Goal: Use online tool/utility: Utilize a website feature to perform a specific function

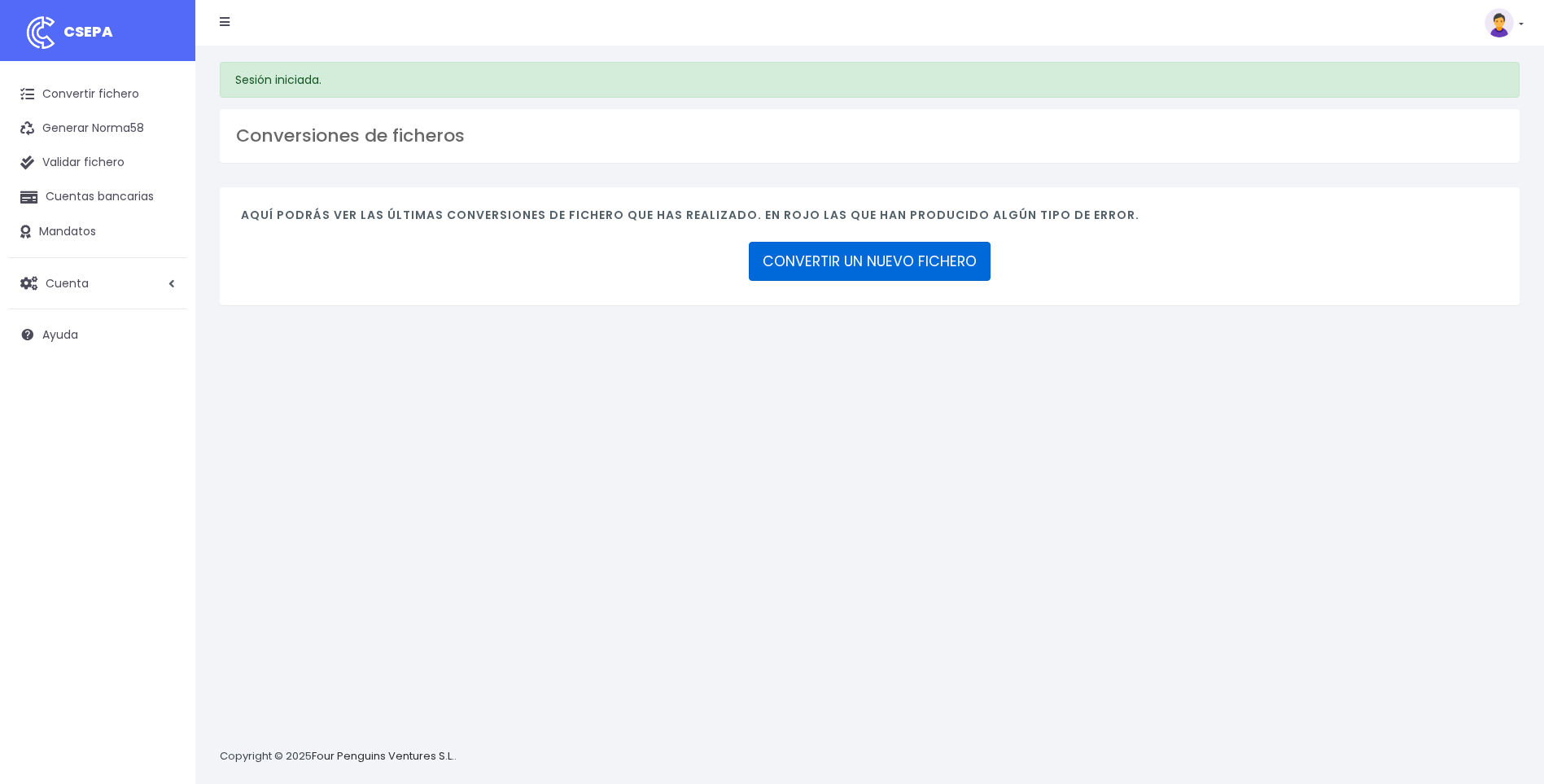
click at [949, 262] on link "CONVERTIR UN NUEVO FICHERO" at bounding box center [869, 261] width 241 height 39
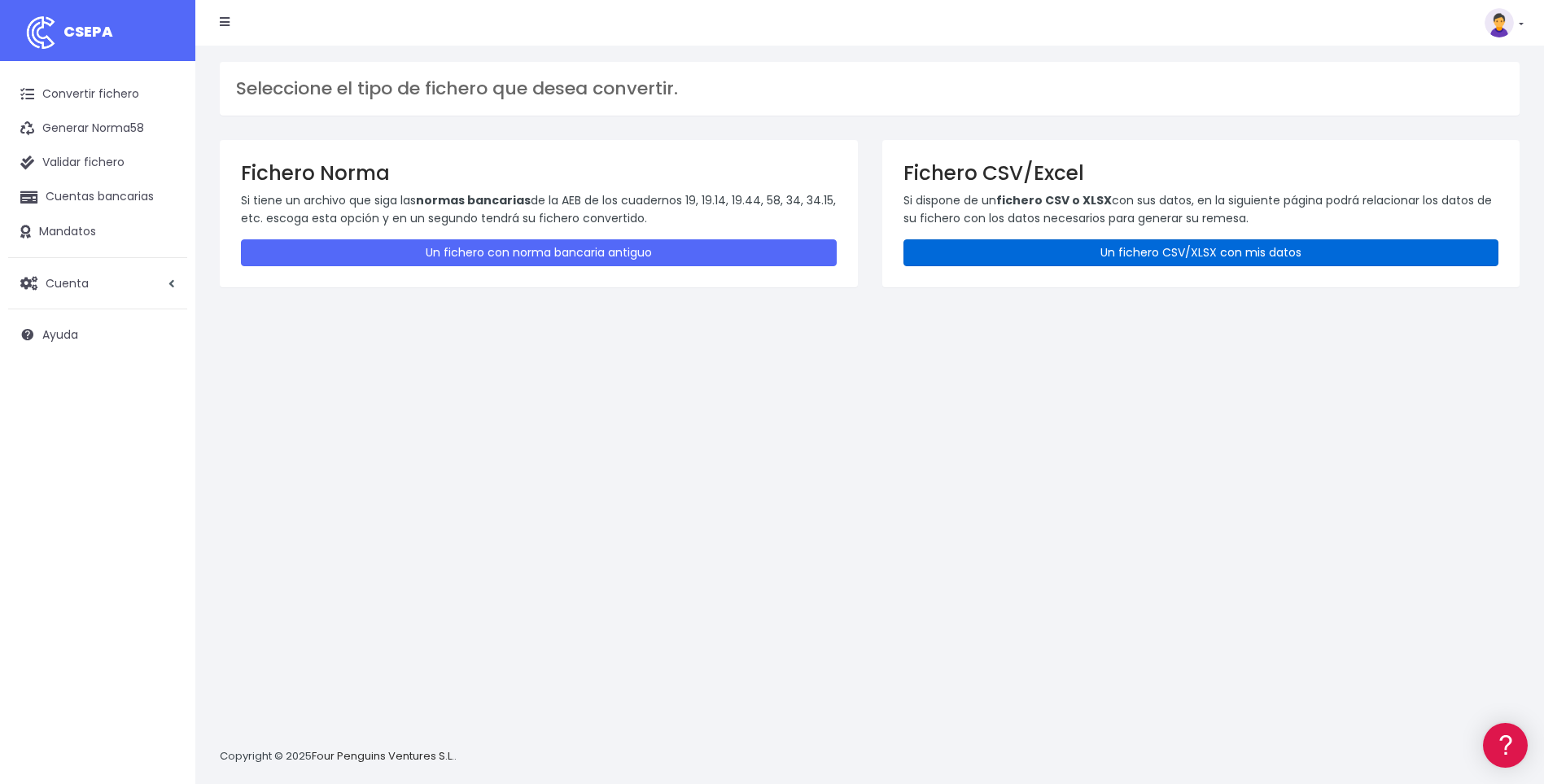
click at [1020, 255] on link "Un fichero CSV/XLSX con mis datos" at bounding box center [1201, 252] width 596 height 27
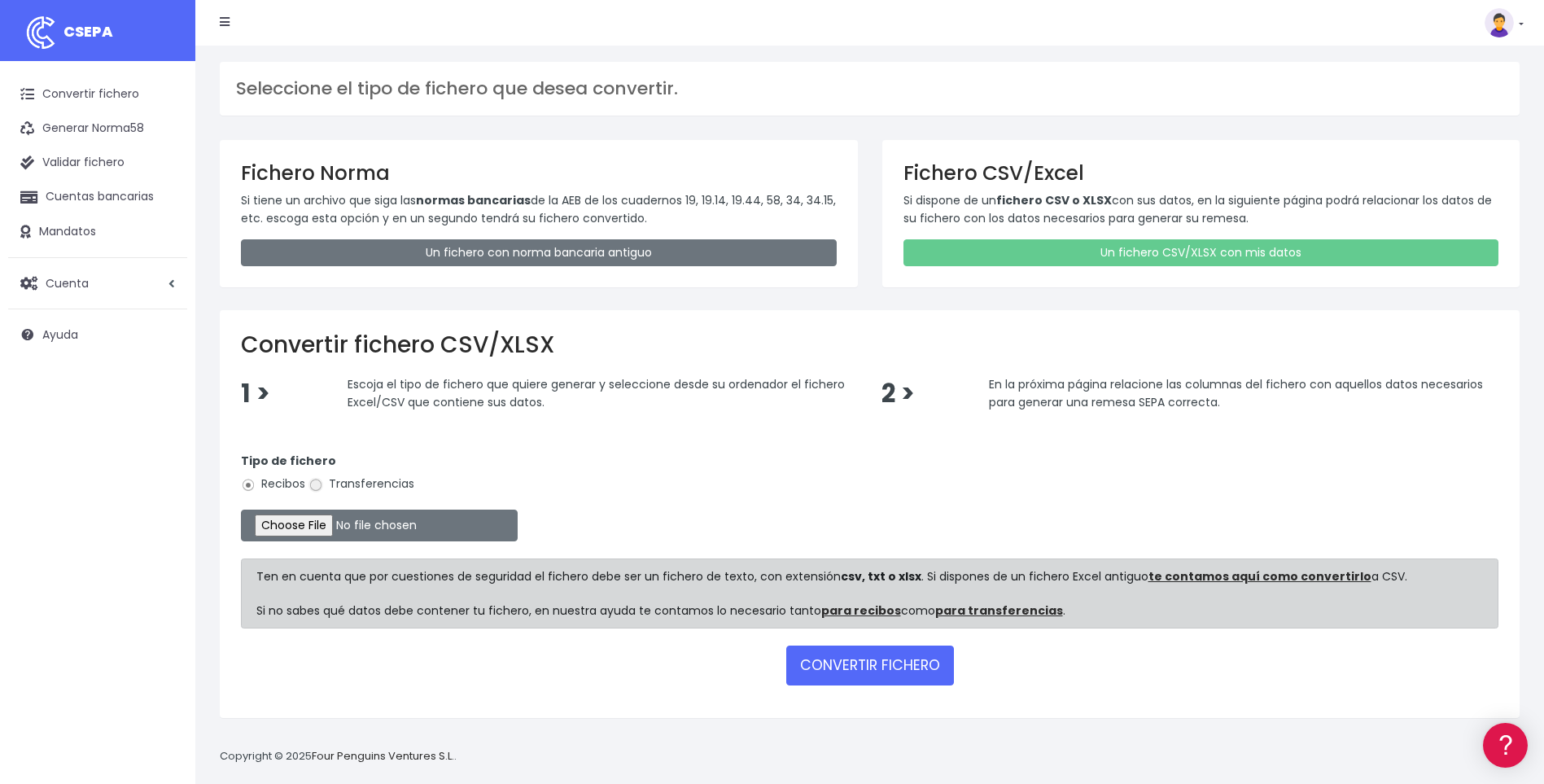
click at [318, 484] on input "Transferencias" at bounding box center [316, 485] width 15 height 15
radio input "true"
click at [310, 522] on input "file" at bounding box center [379, 525] width 277 height 32
type input "C:\fakepath\A14.csv"
click at [858, 661] on button "CONVERTIR FICHERO" at bounding box center [870, 665] width 168 height 39
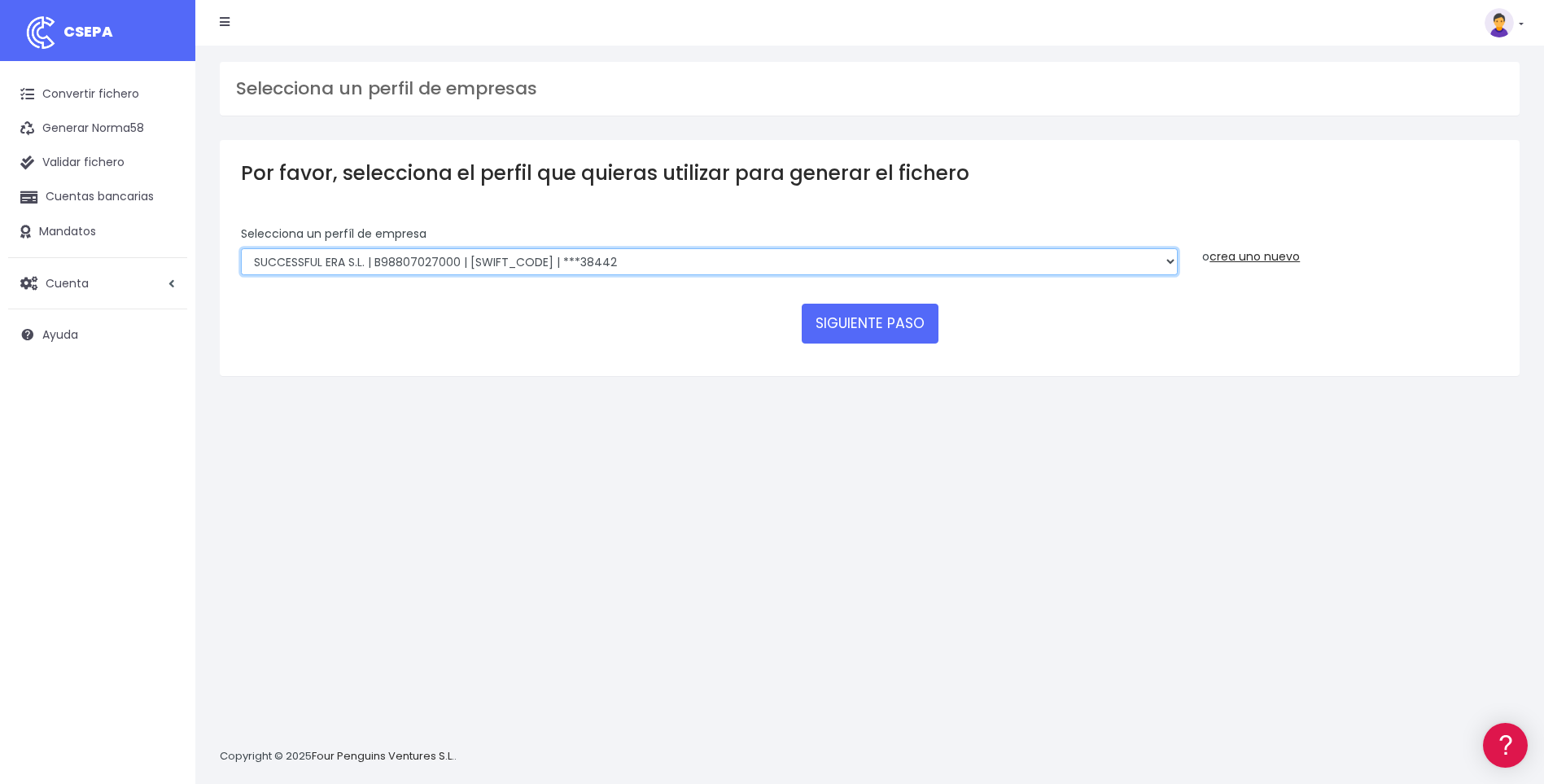
click at [1169, 263] on select "SUCCESSFUL ERA S.L. | B98807027000 | [SWIFT_CODE] | ***33554 SERVICE FOR YOU S.…" at bounding box center [709, 261] width 937 height 27
select select "2213"
click at [241, 248] on select "SUCCESSFUL ERA S.L. | B98807027000 | [SWIFT_CODE] | ***33554 SERVICE FOR YOU S.…" at bounding box center [709, 261] width 937 height 27
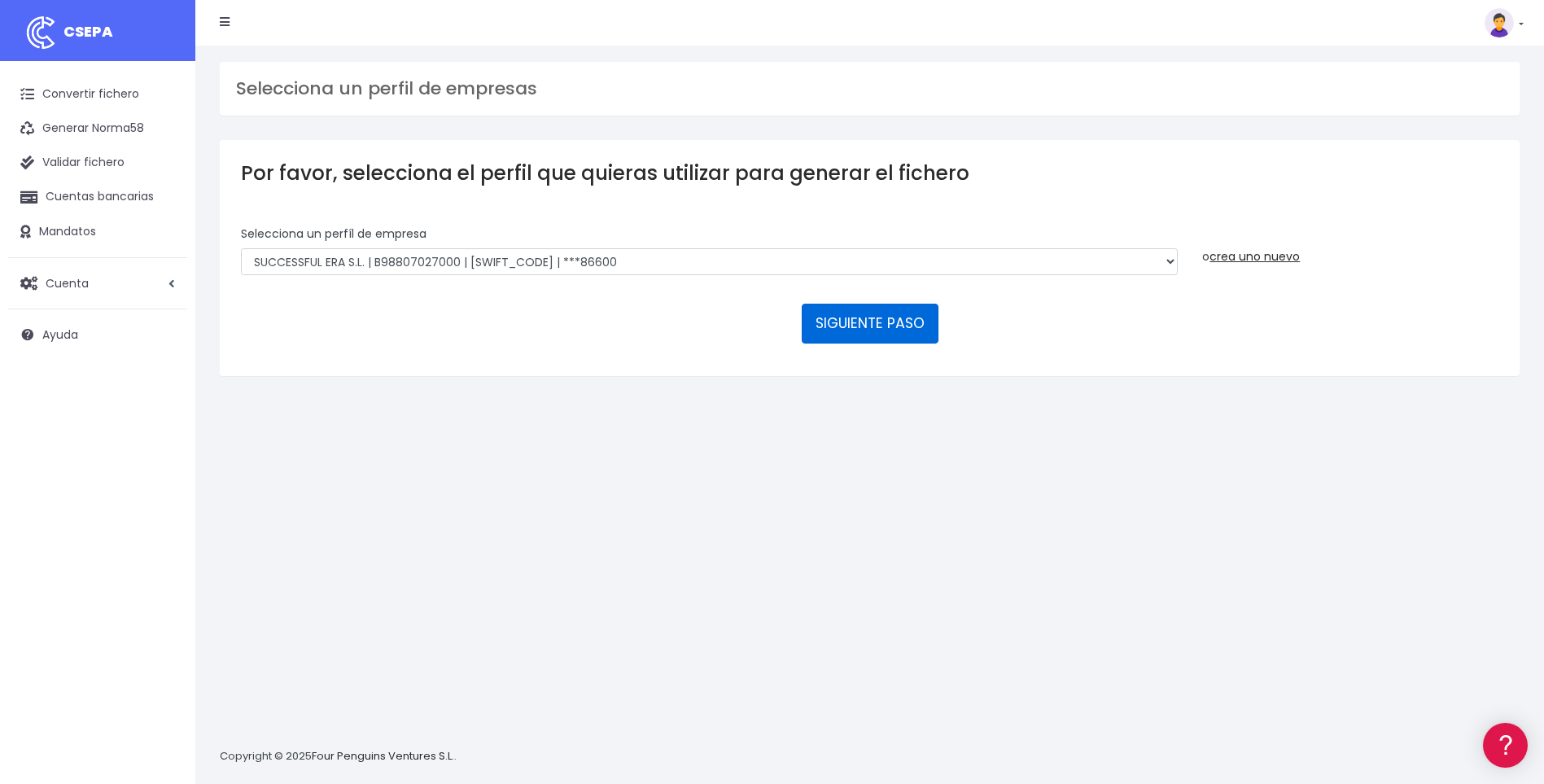
click at [870, 323] on button "SIGUIENTE PASO" at bounding box center [869, 323] width 137 height 39
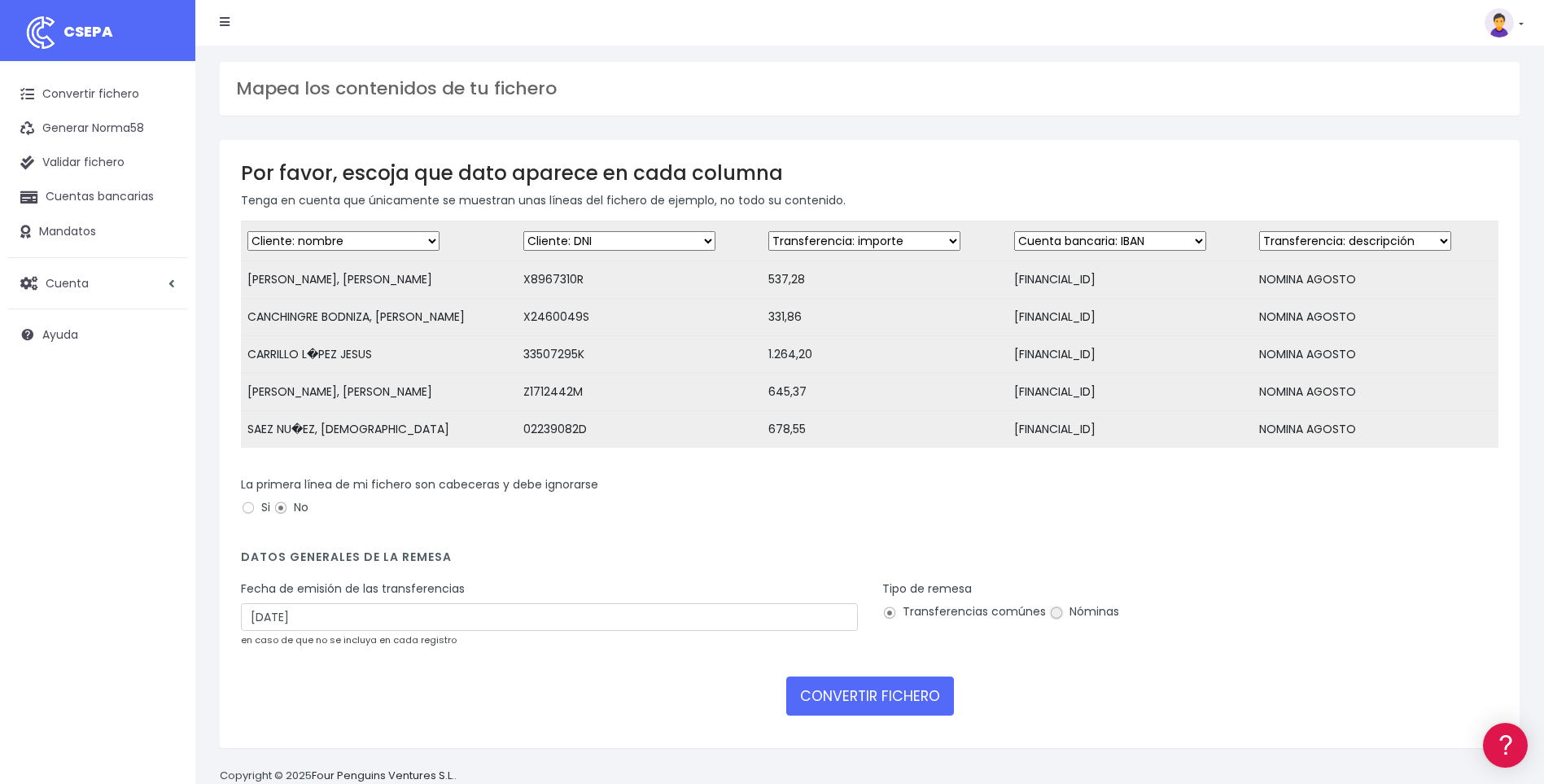
click at [1057, 620] on input "Nóminas" at bounding box center [1056, 613] width 15 height 15
radio input "true"
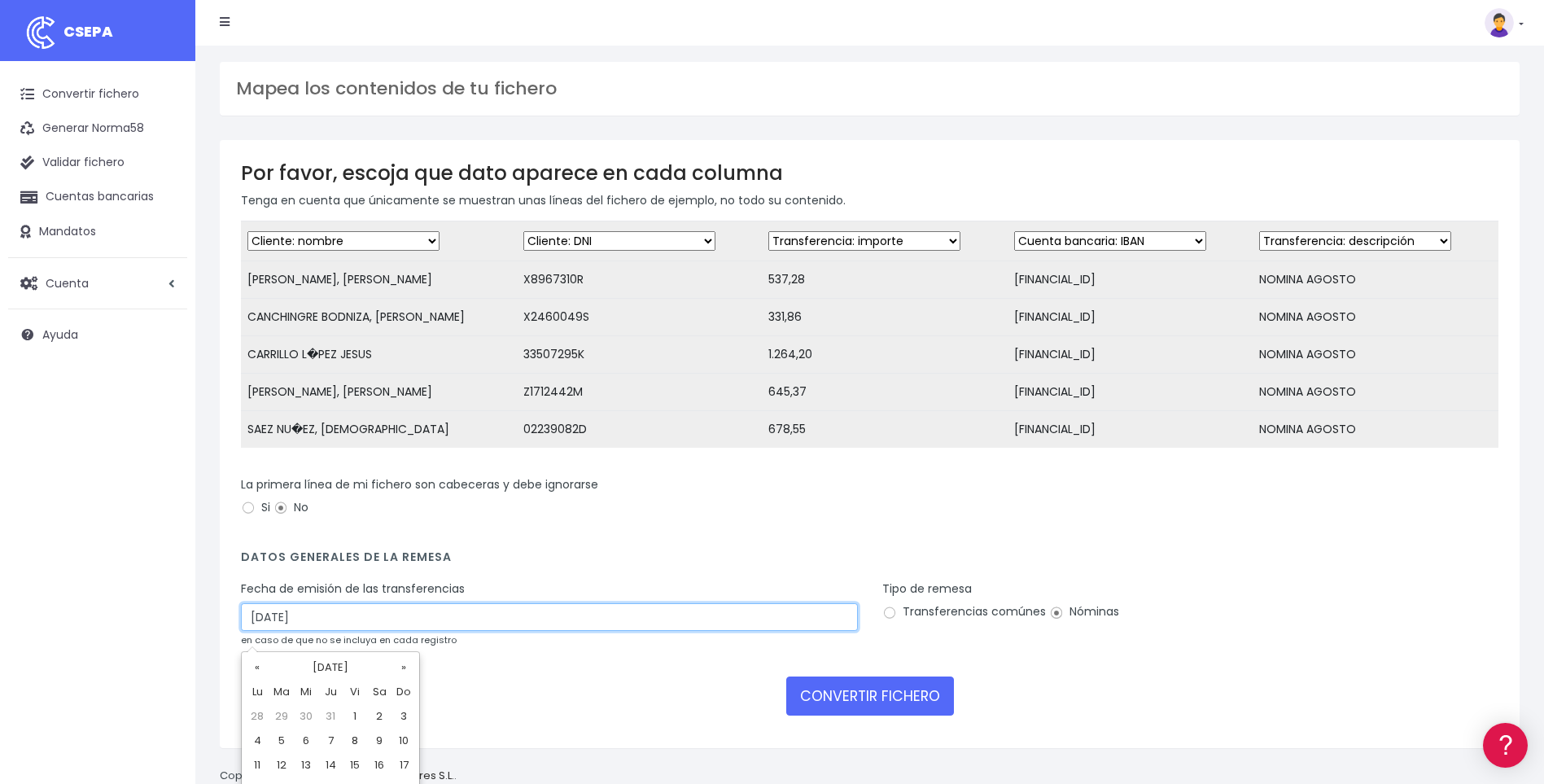
click at [256, 623] on input "31/08/2025" at bounding box center [549, 616] width 617 height 27
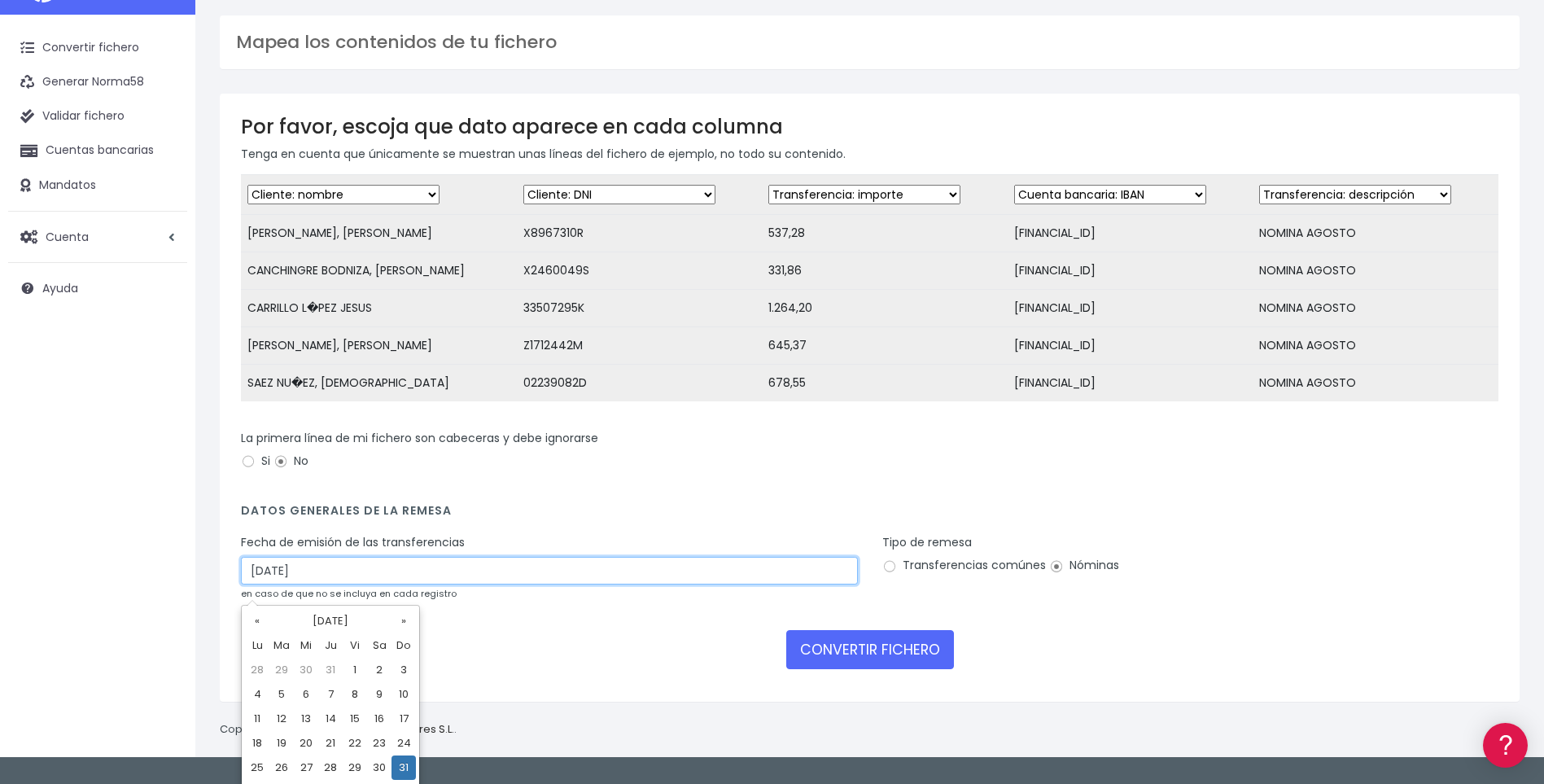
scroll to position [71, 0]
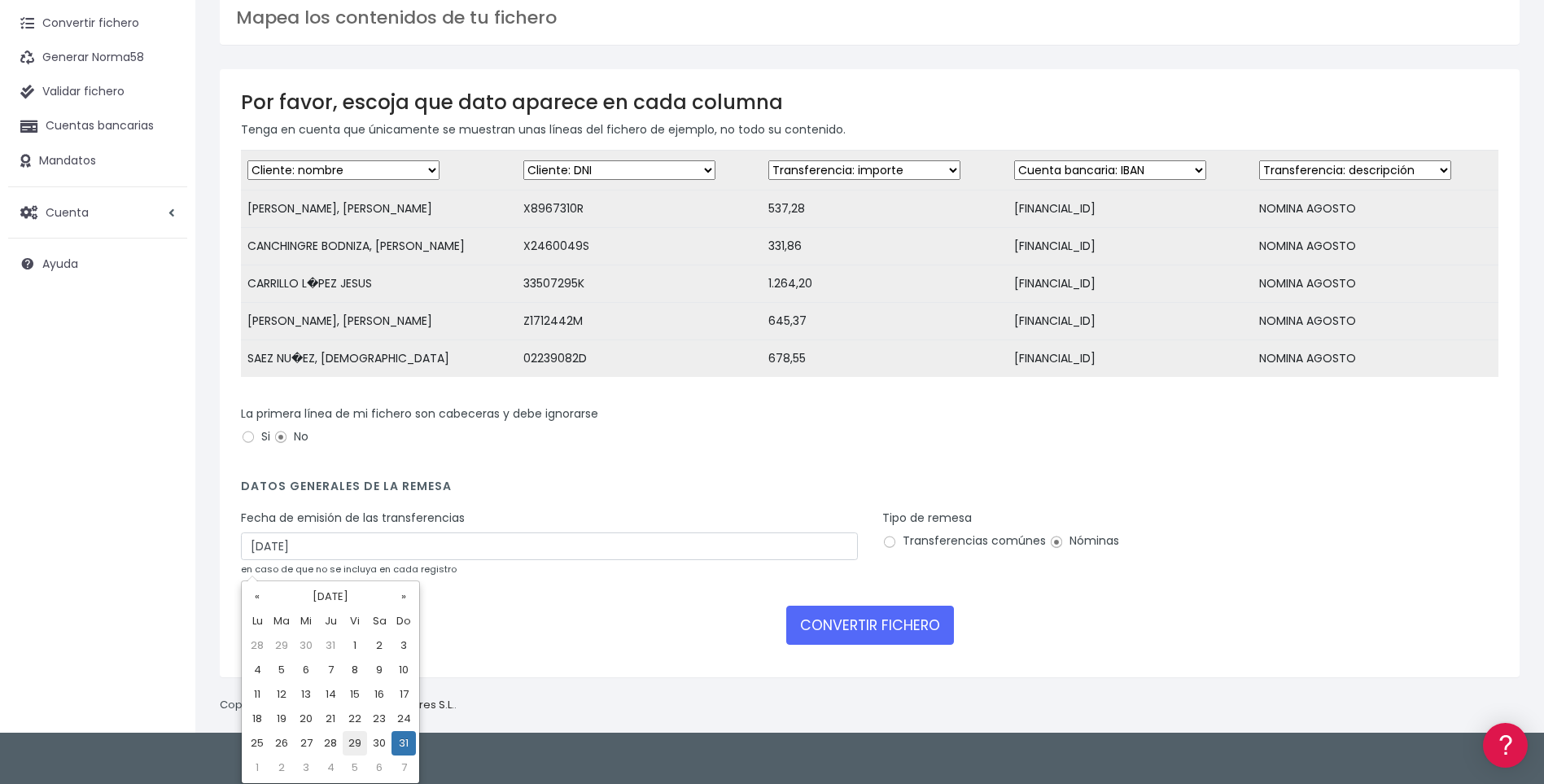
click at [354, 744] on td "29" at bounding box center [354, 743] width 24 height 24
type input "29/08/2025"
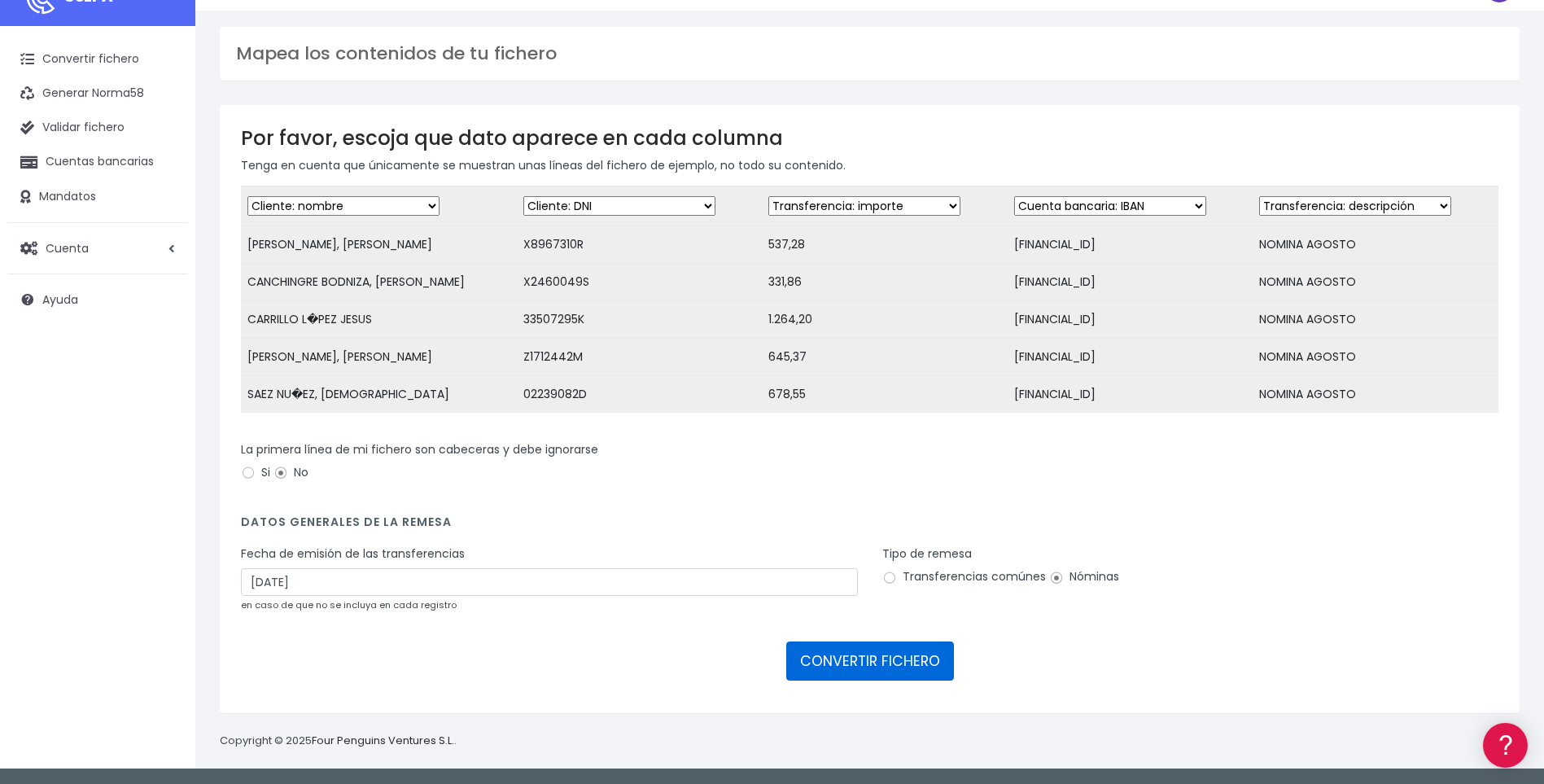
click at [839, 662] on button "CONVERTIR FICHERO" at bounding box center [870, 660] width 168 height 39
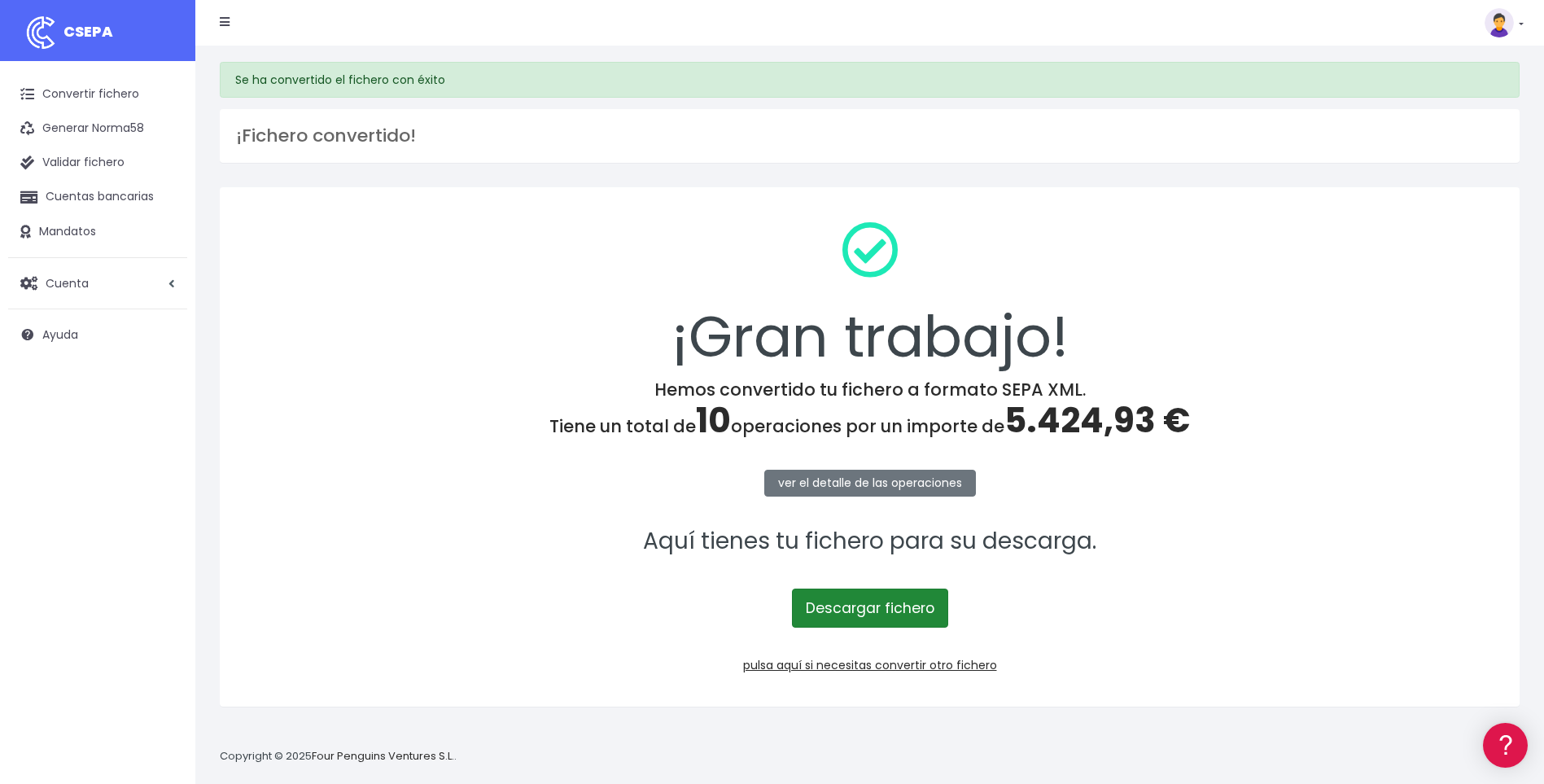
click at [862, 604] on link "Descargar fichero" at bounding box center [869, 607] width 156 height 39
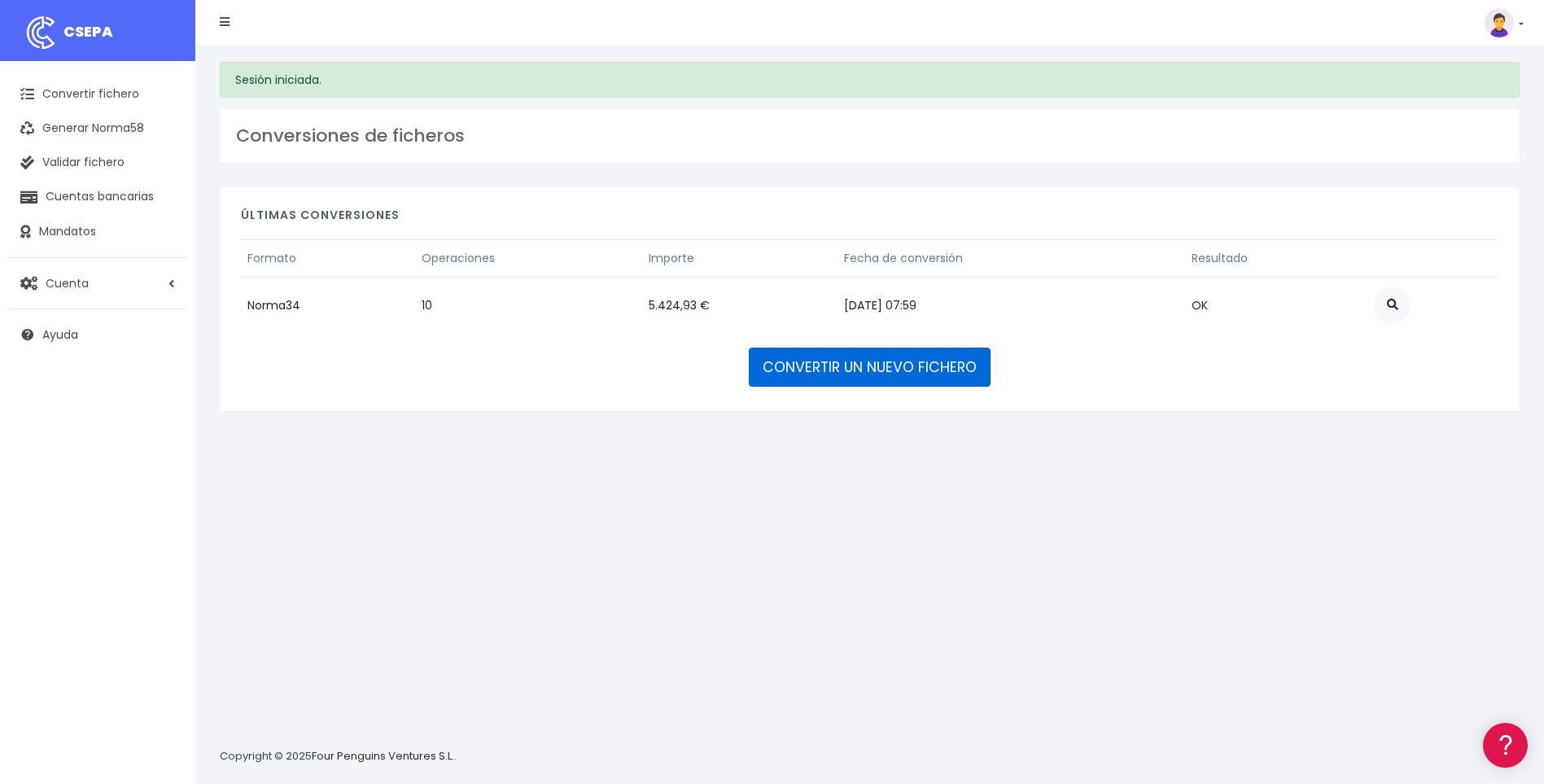
click at [904, 368] on link "CONVERTIR UN NUEVO FICHERO" at bounding box center [869, 367] width 241 height 39
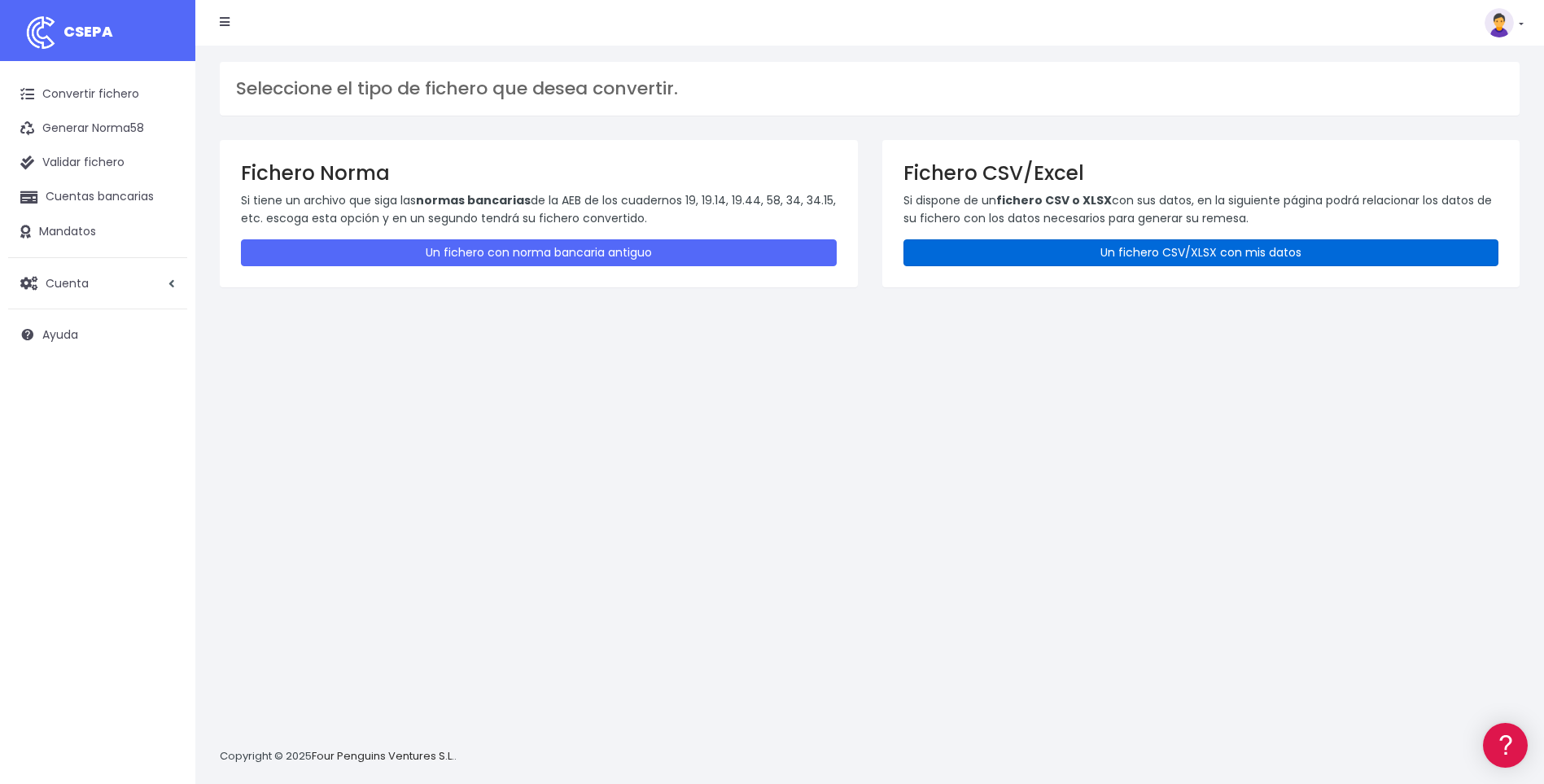
click at [1090, 257] on link "Un fichero CSV/XLSX con mis datos" at bounding box center [1201, 252] width 596 height 27
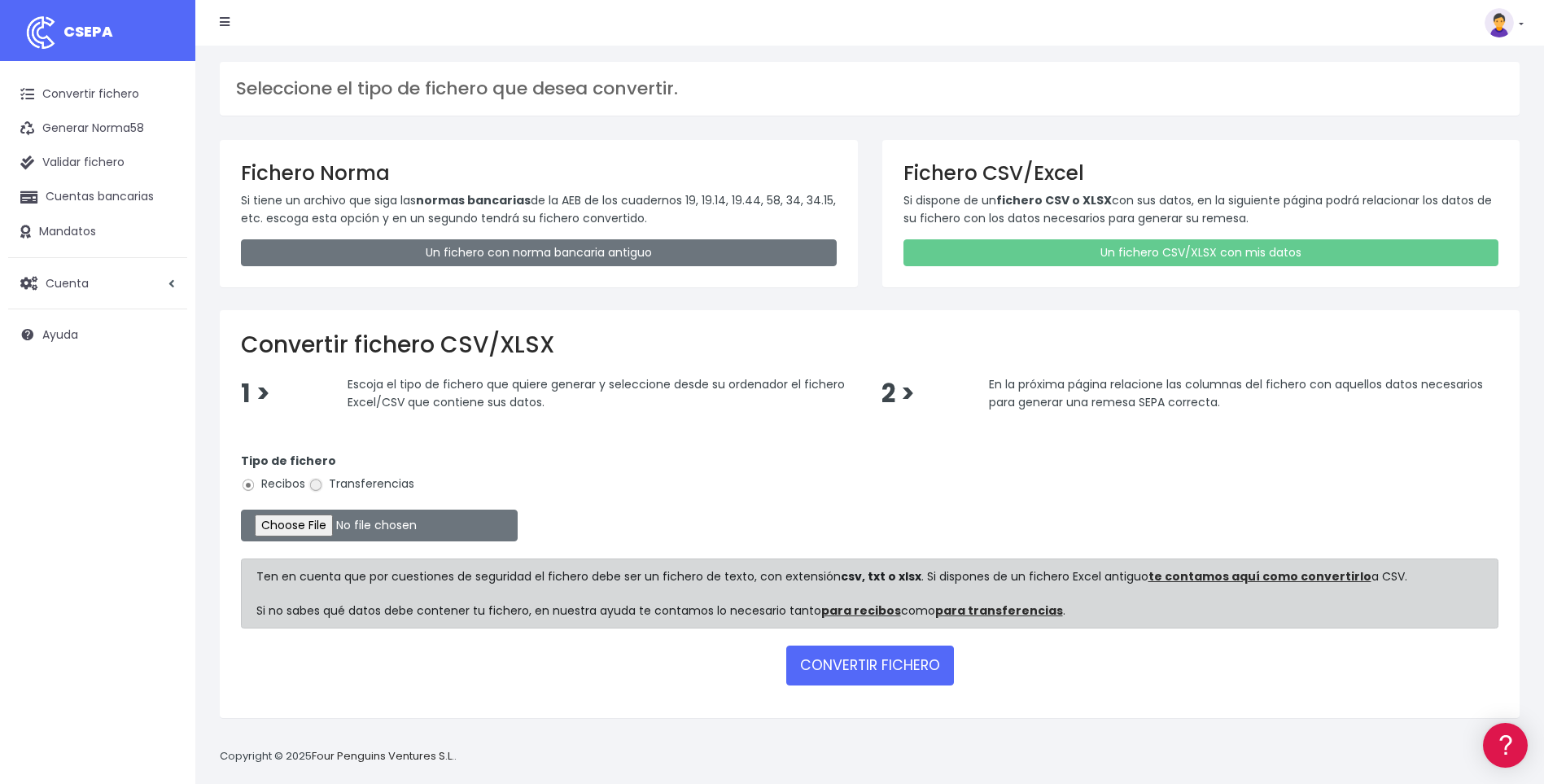
click at [319, 485] on input "Transferencias" at bounding box center [316, 485] width 15 height 15
radio input "true"
click at [316, 528] on input "file" at bounding box center [379, 525] width 277 height 32
type input "C:\fakepath\A15.csv"
click at [847, 663] on button "CONVERTIR FICHERO" at bounding box center [870, 665] width 168 height 39
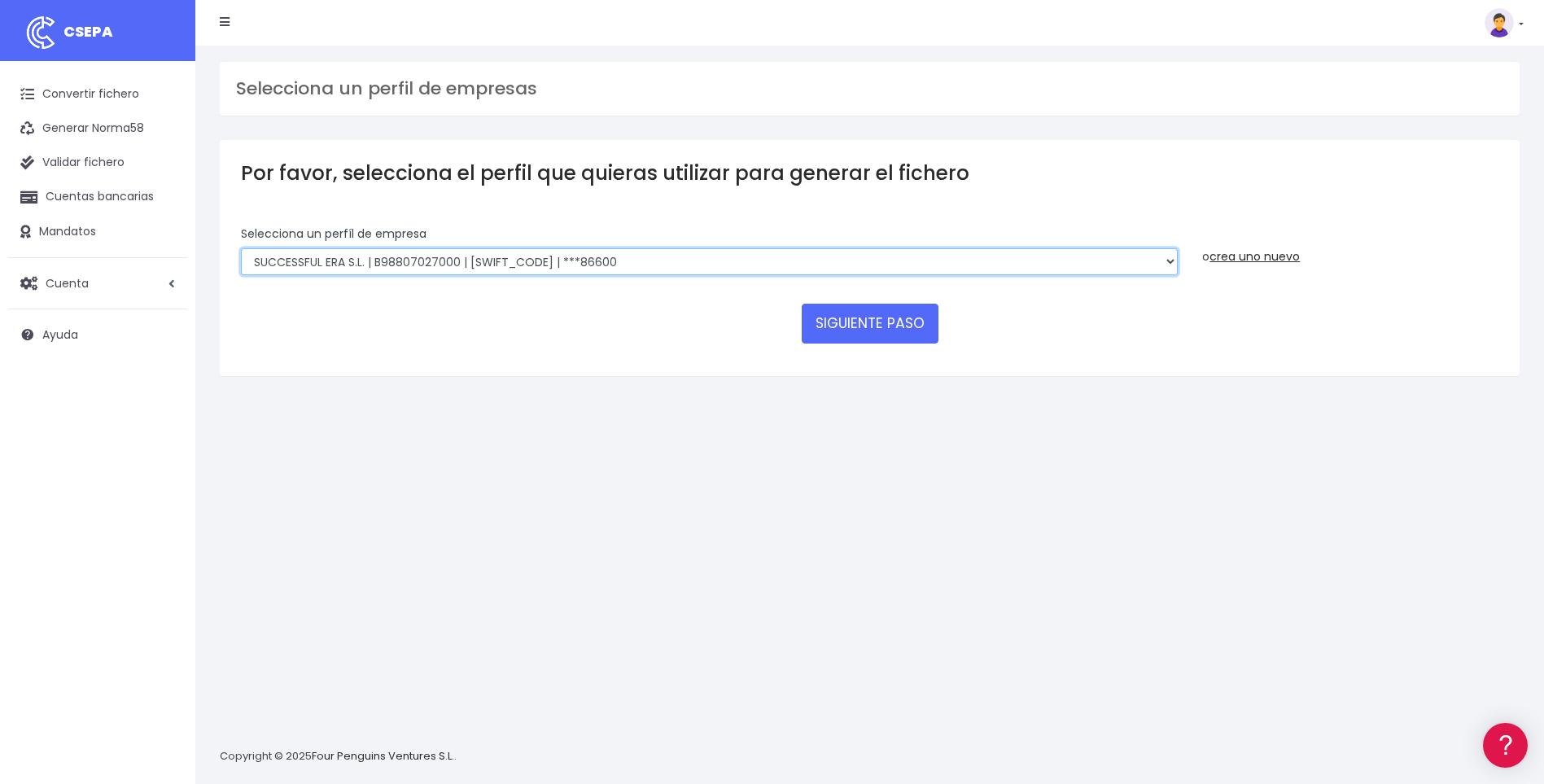
click at [1167, 262] on select "SUCCESSFUL ERA S.L. | B98807027000 | BSABESBBXXX | ***33554 SERVICE FOR YOU S.L…" at bounding box center [709, 261] width 937 height 27
select select "2058"
click at [241, 248] on select "SUCCESSFUL ERA S.L. | B98807027000 | BSABESBBXXX | ***33554 SERVICE FOR YOU S.L…" at bounding box center [709, 261] width 937 height 27
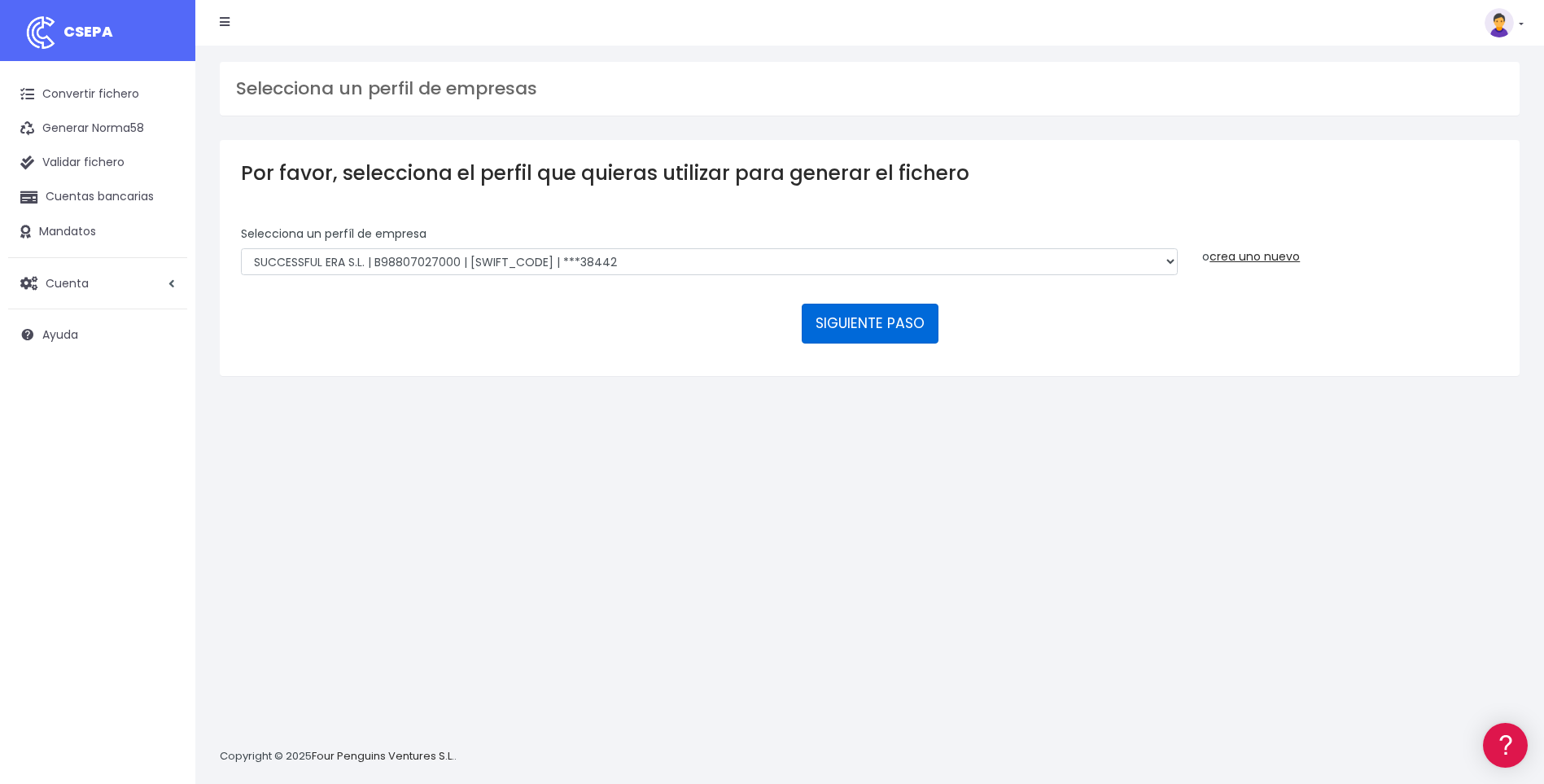
click at [862, 322] on button "SIGUIENTE PASO" at bounding box center [869, 323] width 137 height 39
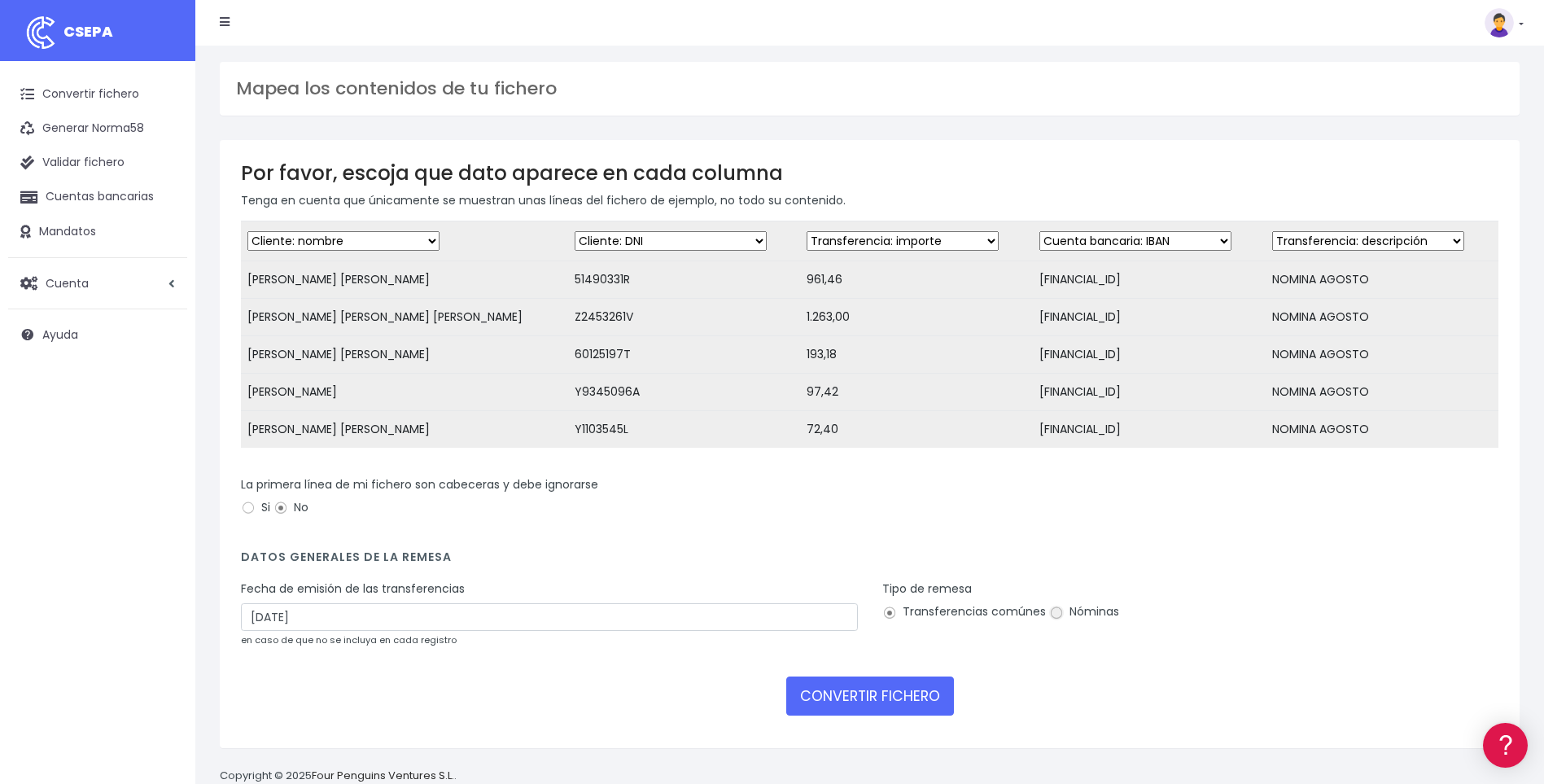
click at [1050, 620] on input "Nóminas" at bounding box center [1056, 613] width 15 height 15
radio input "true"
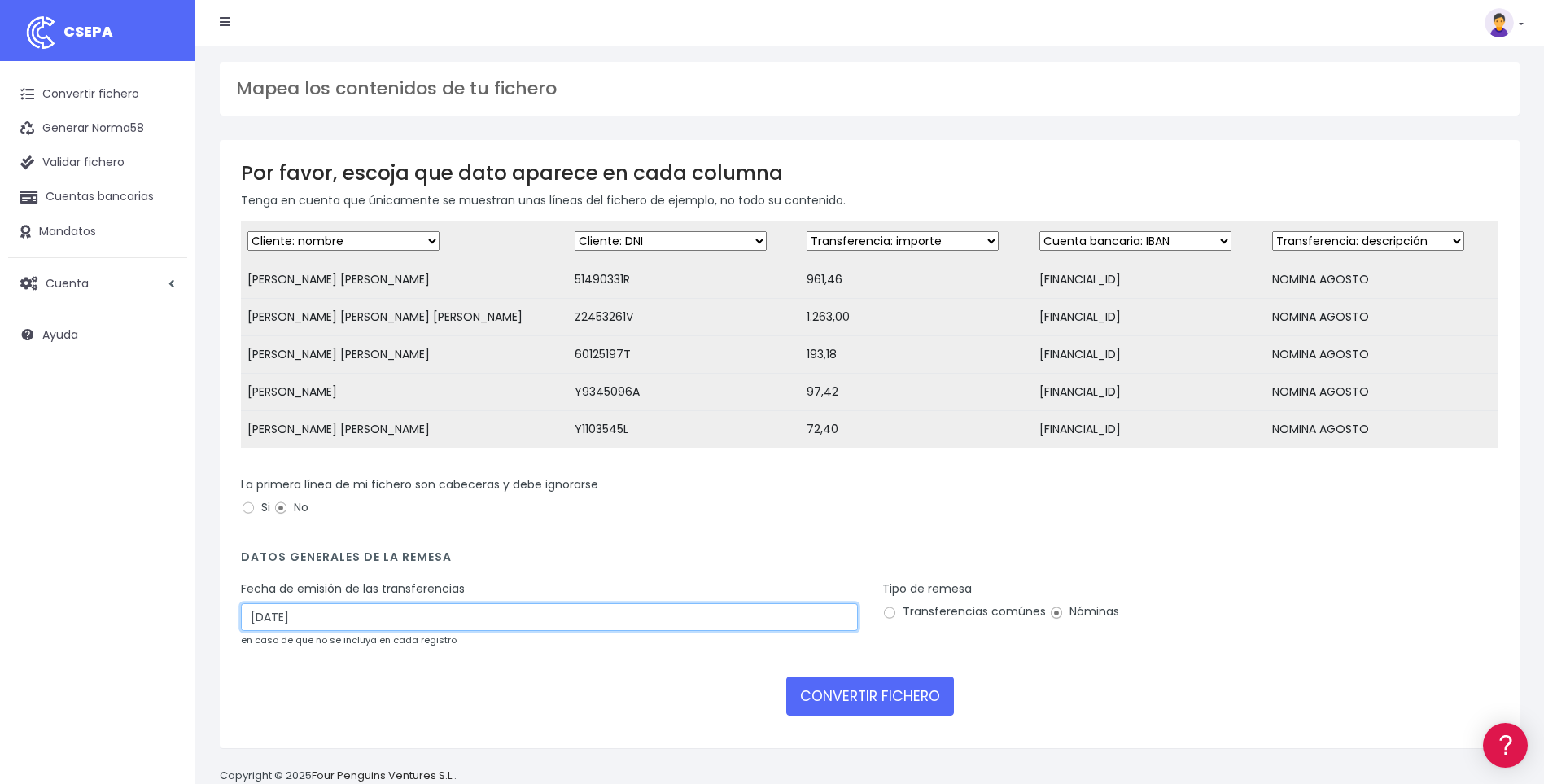
click at [261, 631] on input "31/08/2025" at bounding box center [549, 616] width 617 height 27
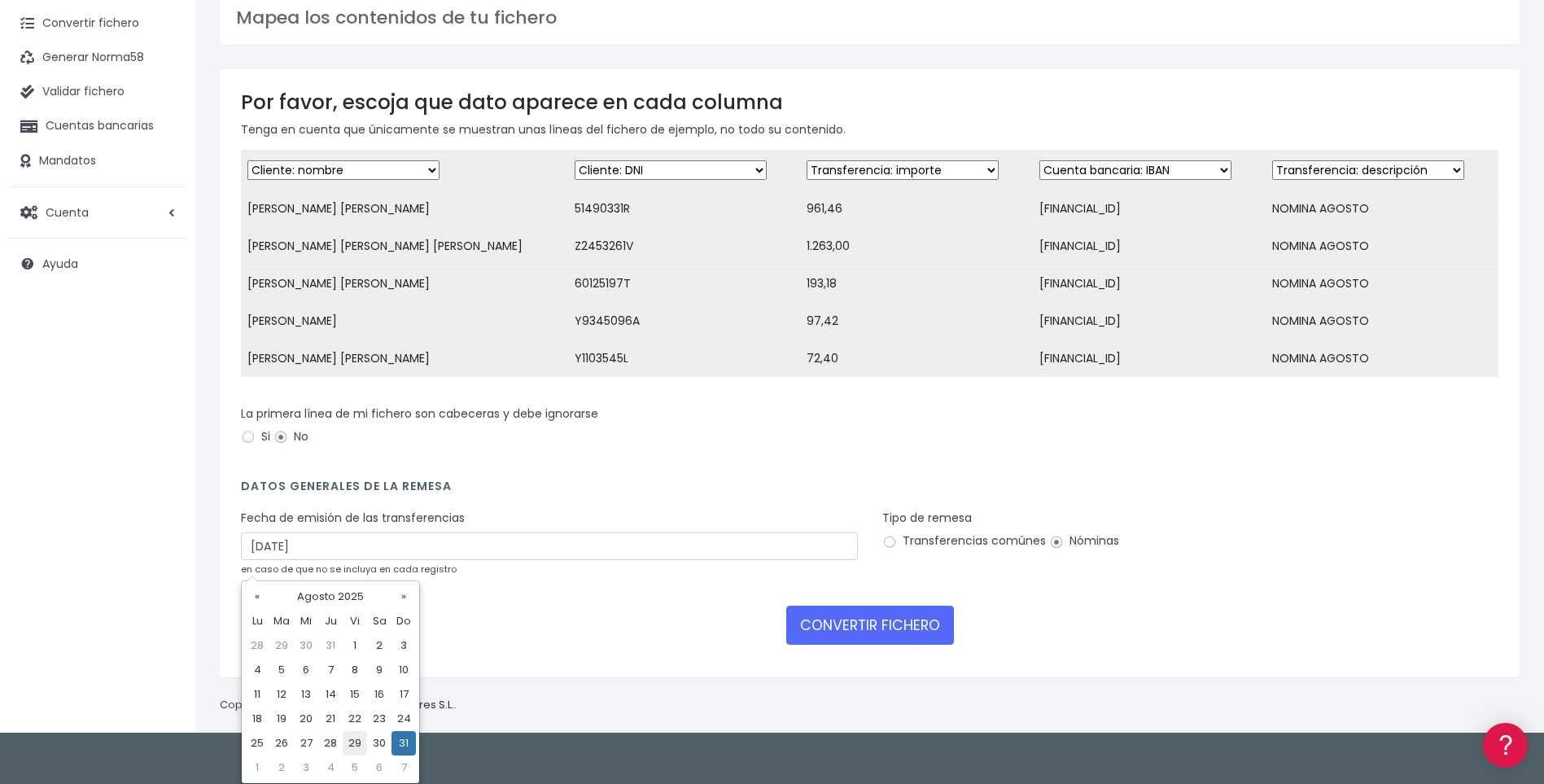
click at [358, 743] on td "29" at bounding box center [354, 743] width 24 height 24
type input "29/08/2025"
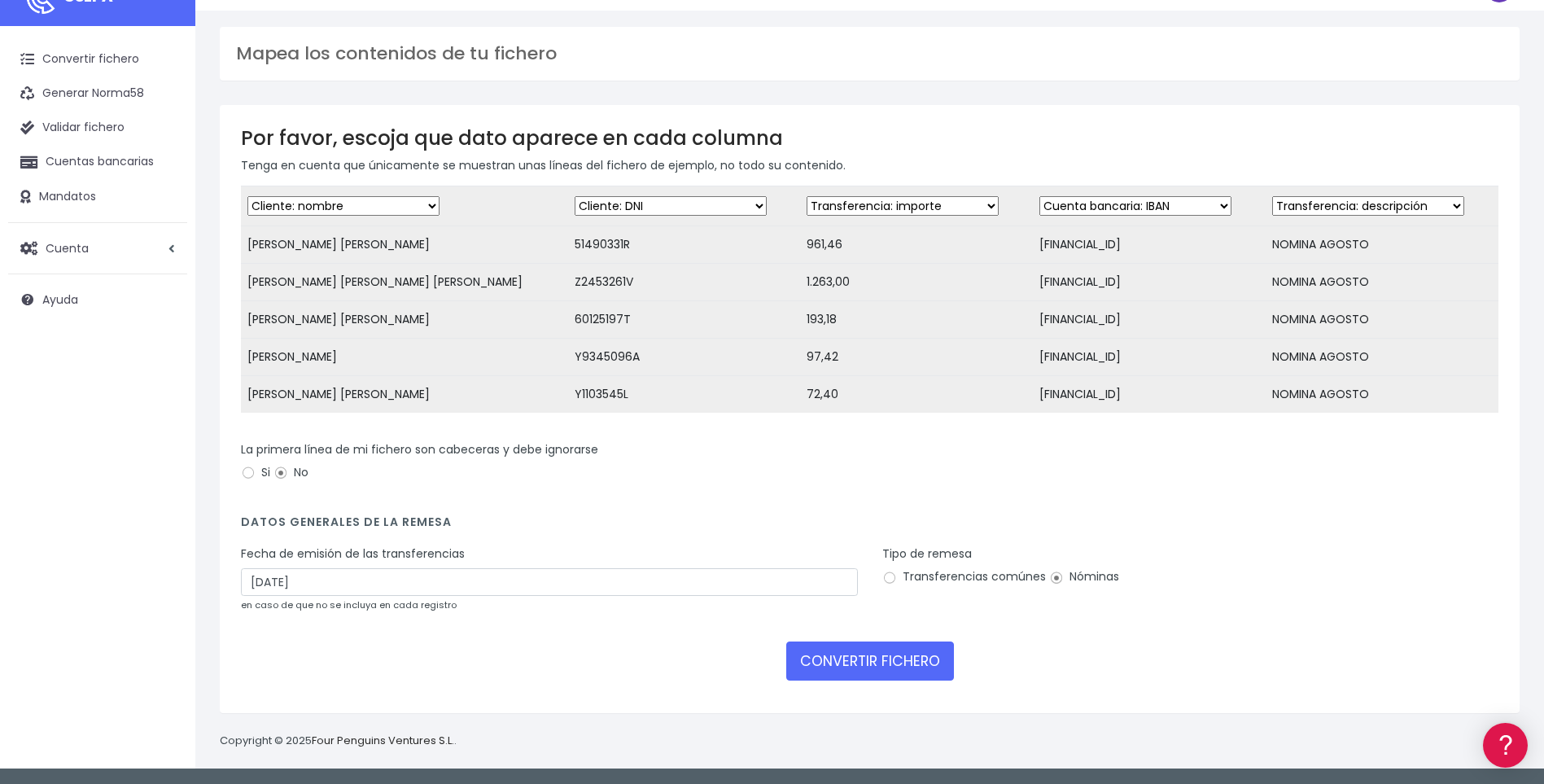
scroll to position [47, 0]
click at [855, 657] on button "CONVERTIR FICHERO" at bounding box center [870, 660] width 168 height 39
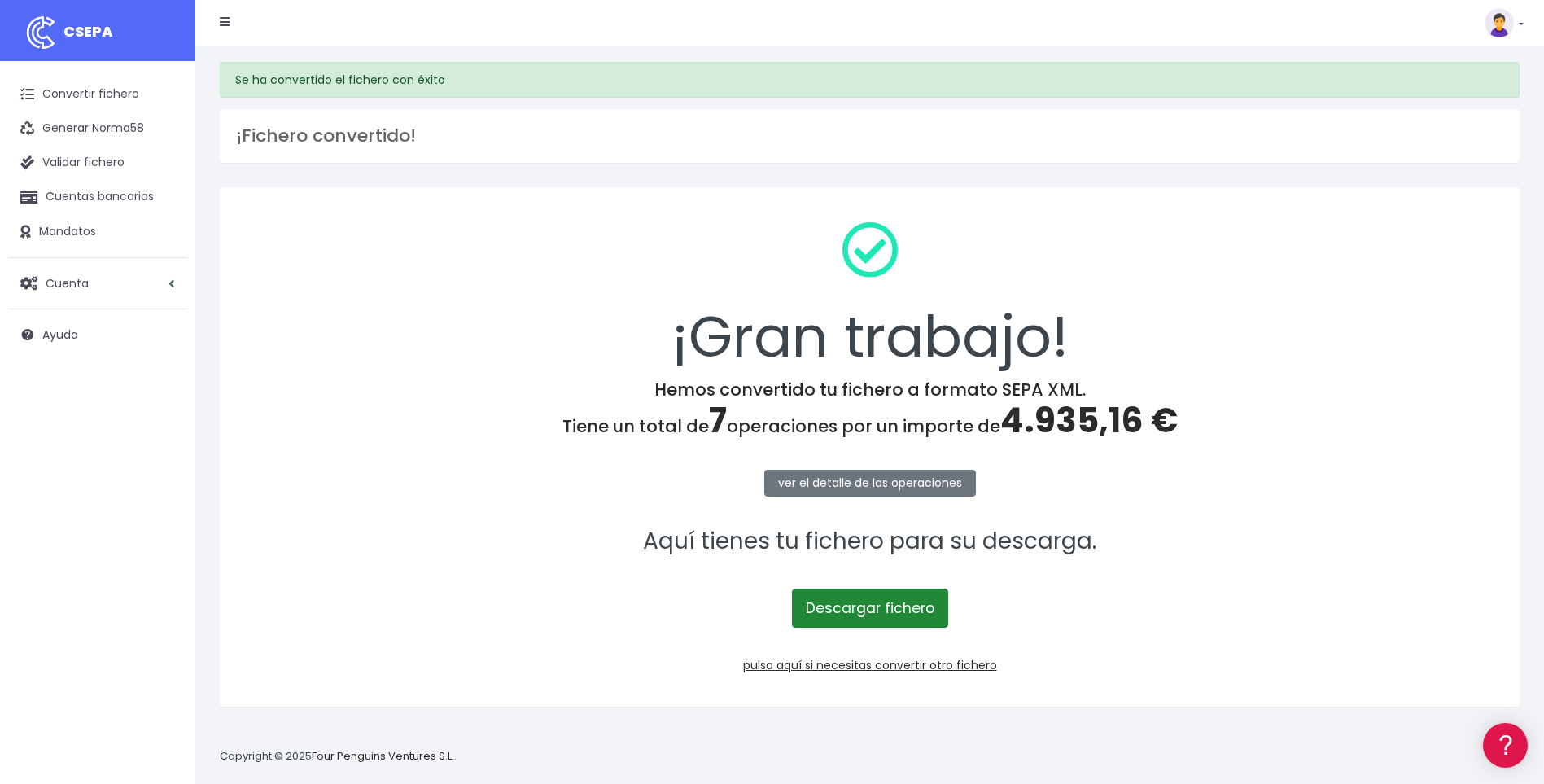
click at [873, 610] on link "Descargar fichero" at bounding box center [869, 607] width 156 height 39
